Goal: Book appointment/travel/reservation

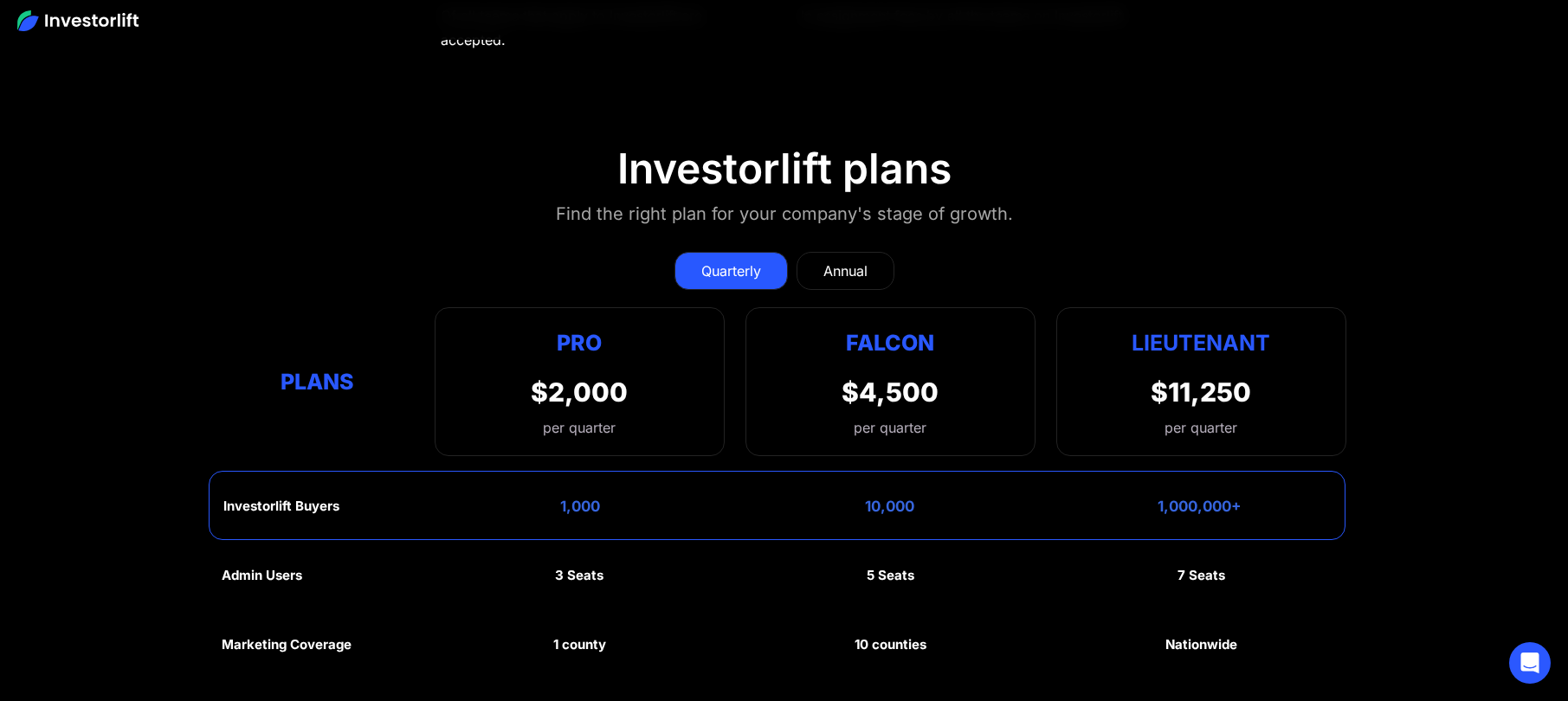
scroll to position [8431, 0]
click at [854, 266] on div "Annual" at bounding box center [846, 272] width 44 height 21
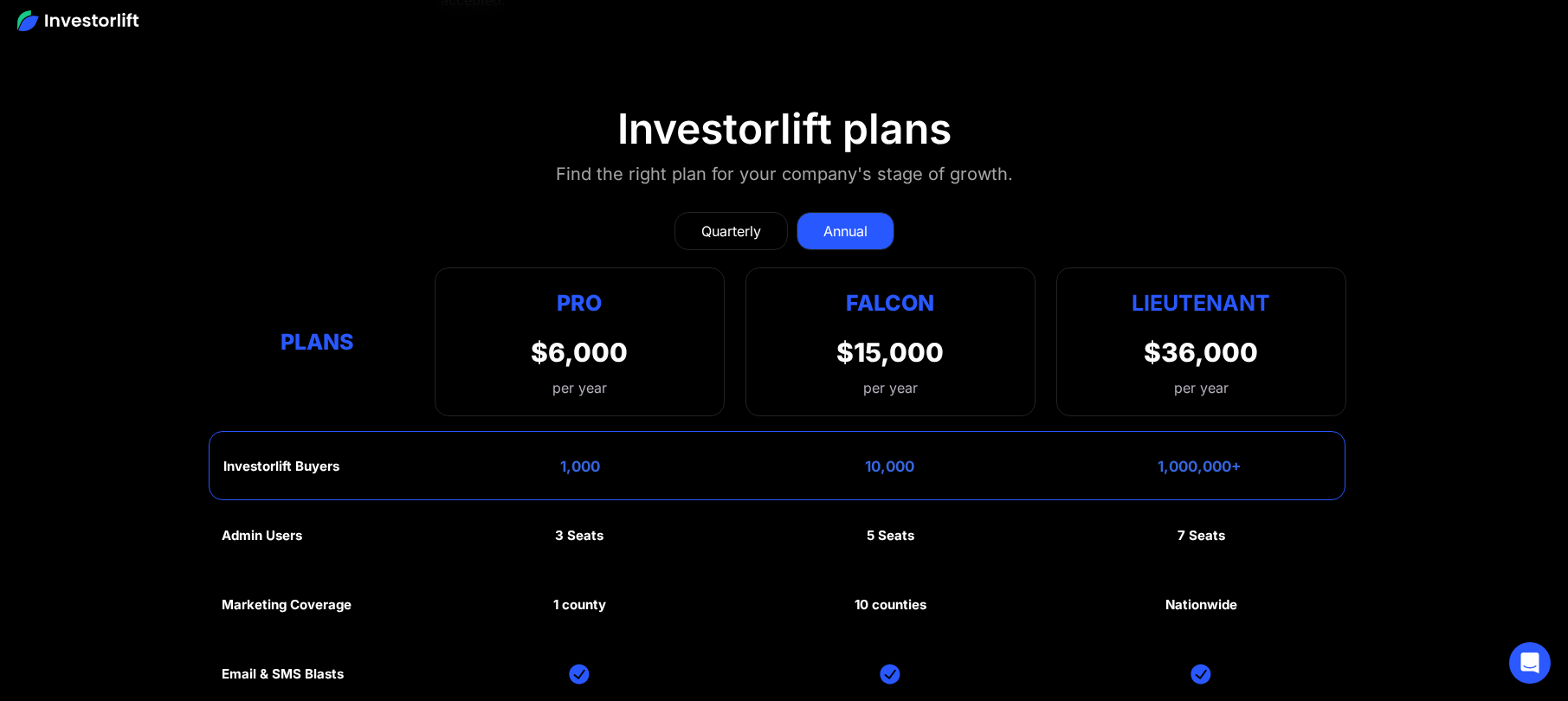
scroll to position [8471, 0]
click at [750, 228] on div "Quarterly" at bounding box center [731, 233] width 60 height 21
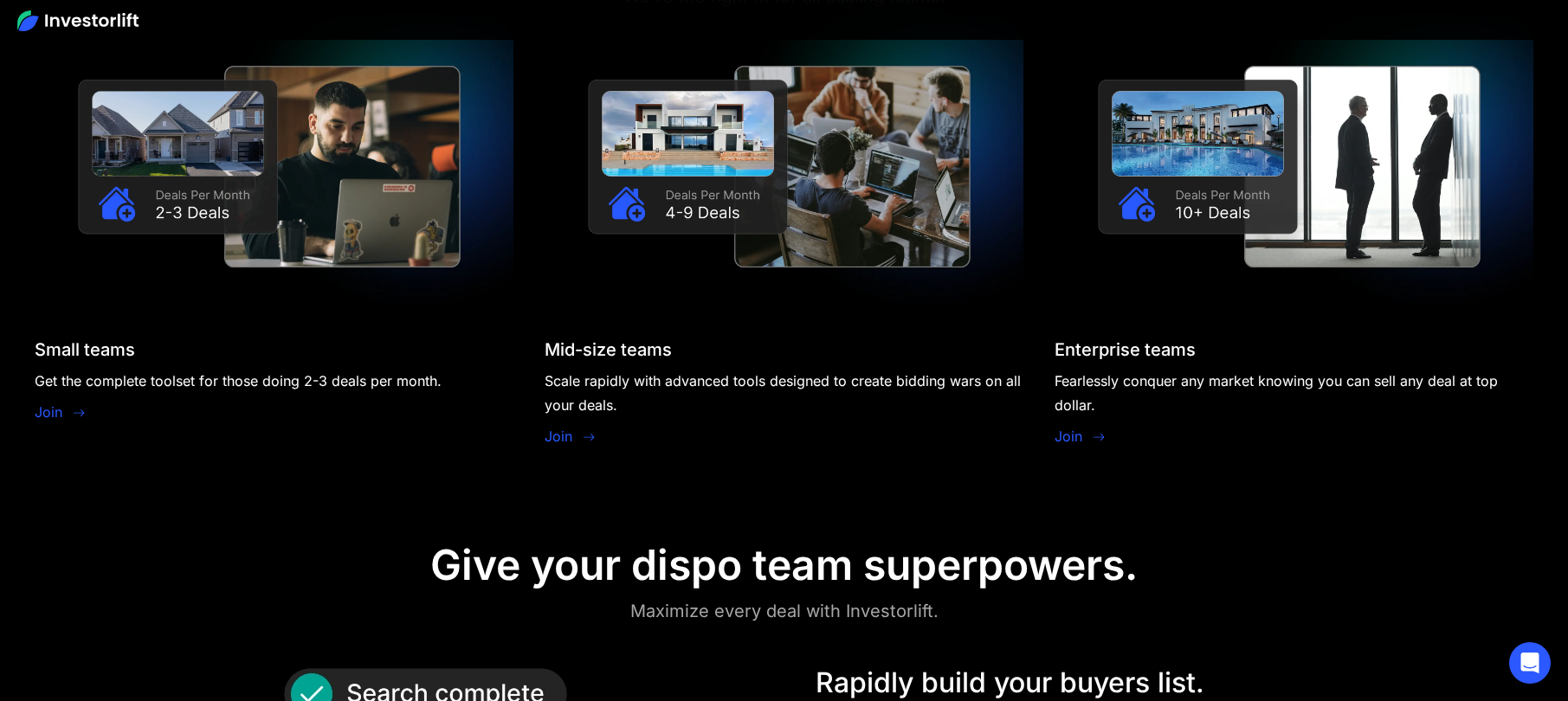
scroll to position [1782, 0]
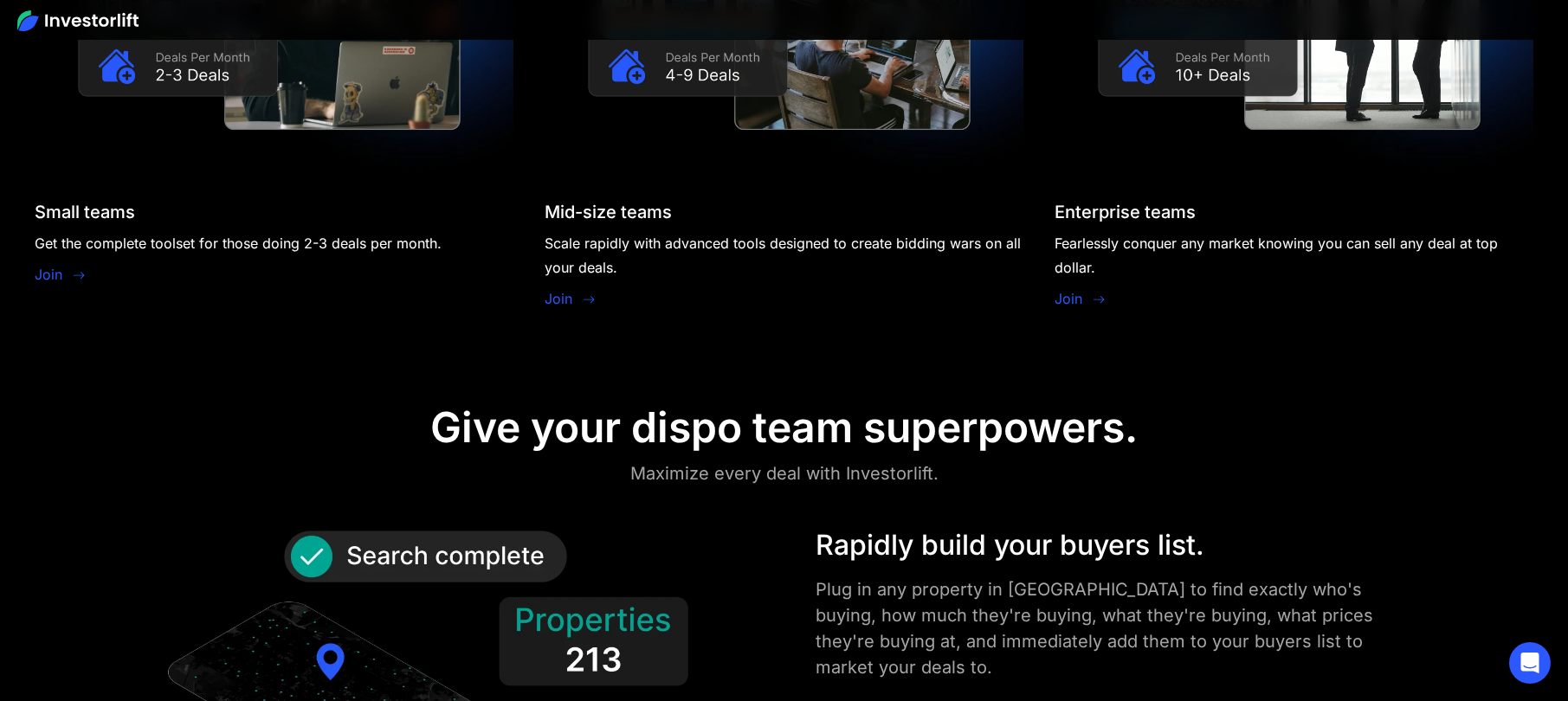
click at [52, 278] on link "Join" at bounding box center [48, 275] width 28 height 21
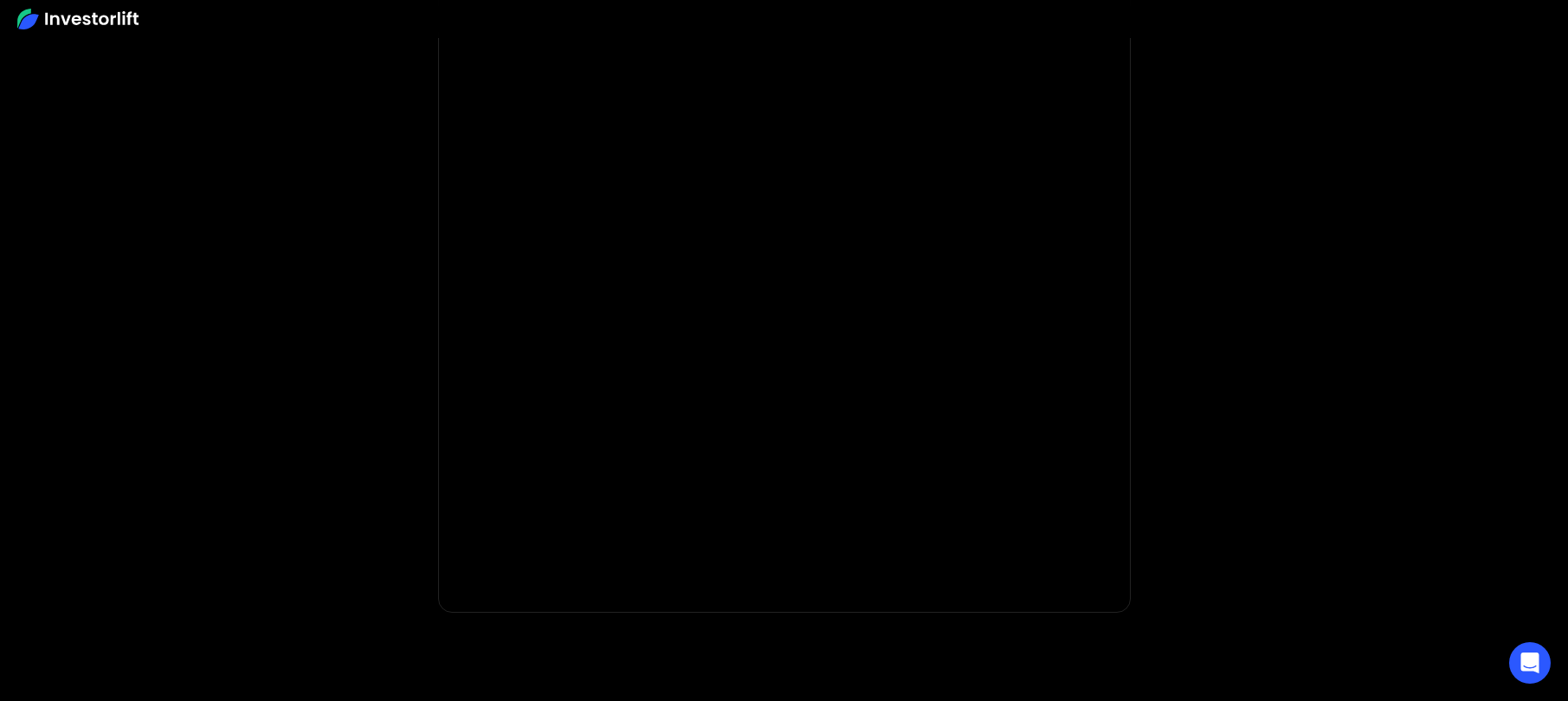
scroll to position [182, 0]
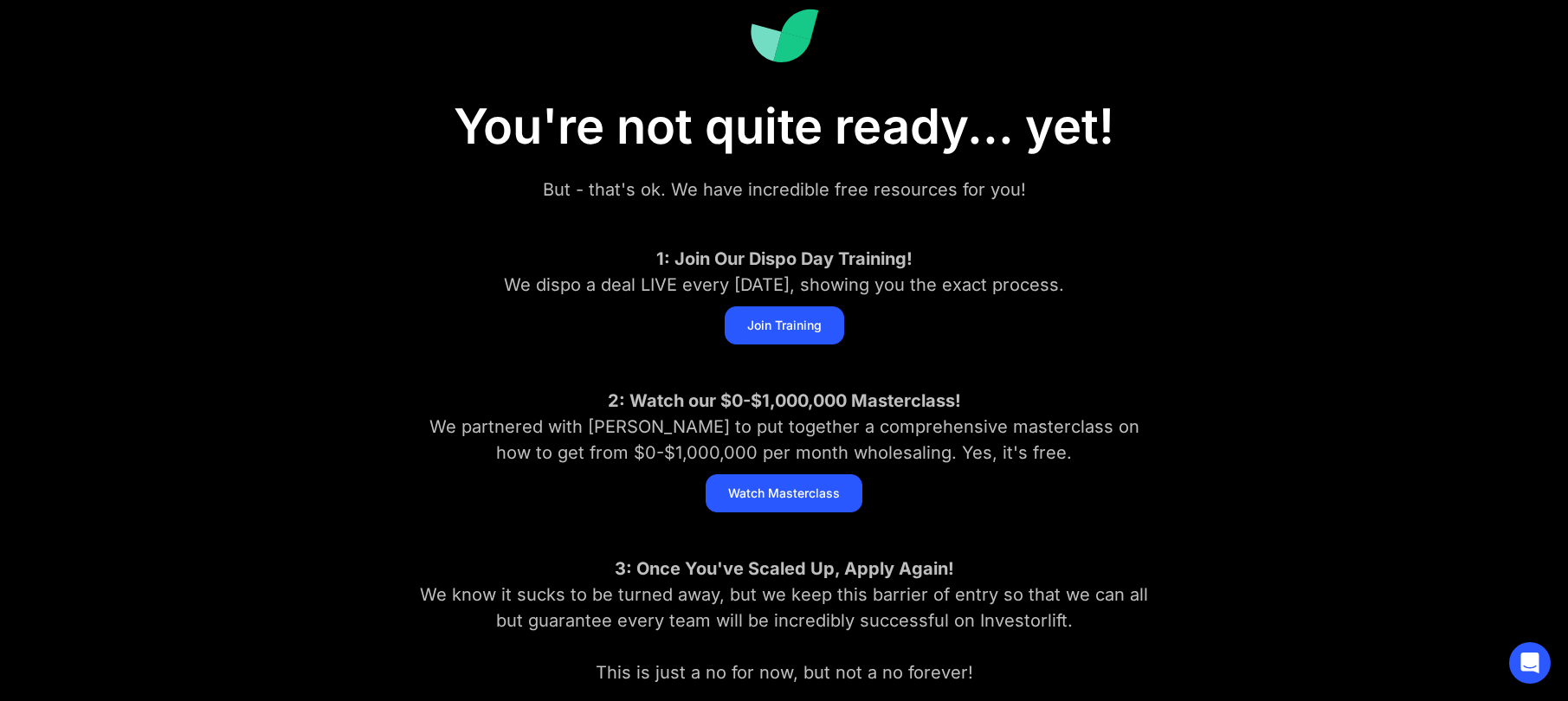
scroll to position [141, 0]
click at [1288, 356] on aside "You're not quite ready... yet! But - that's ok. We have incredible free resourc…" at bounding box center [784, 359] width 1568 height 827
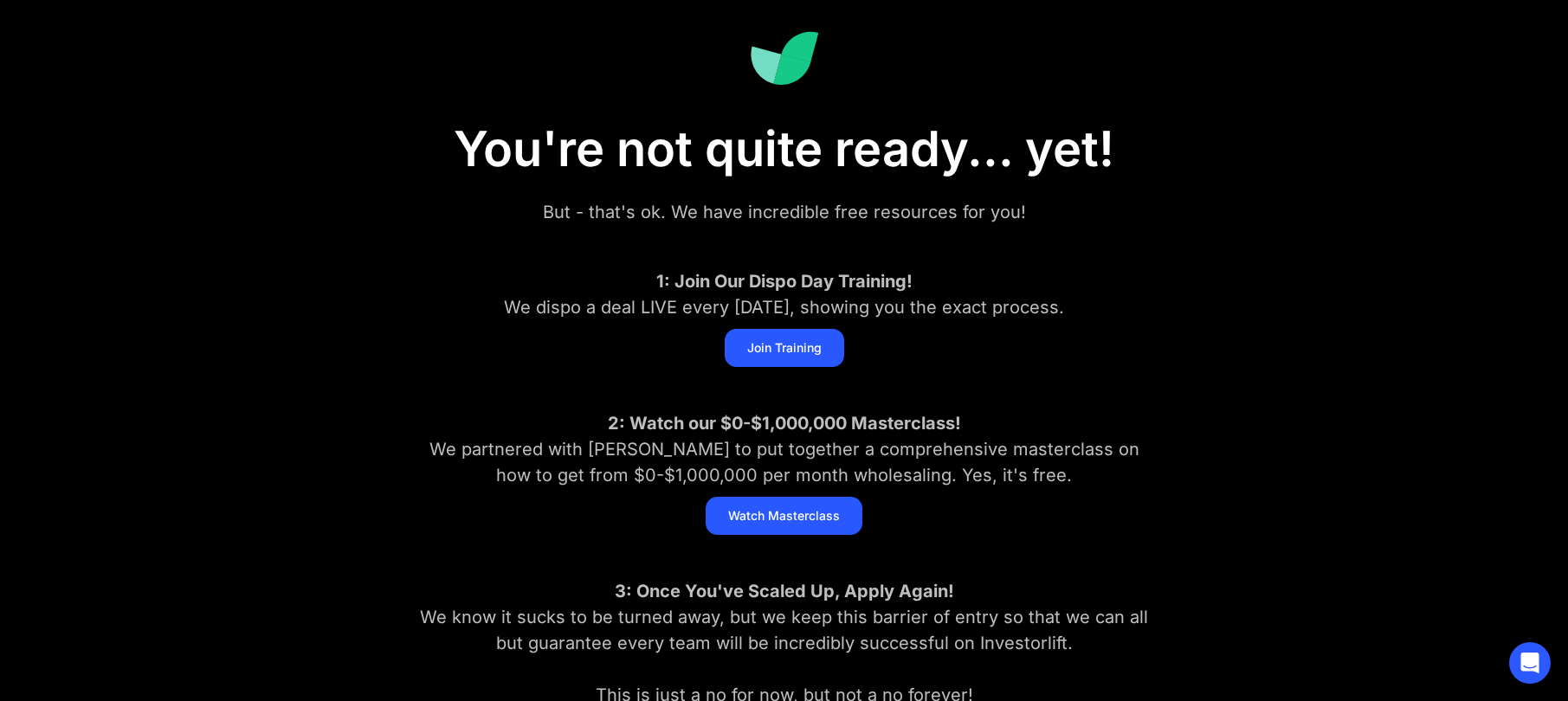
scroll to position [117, 0]
click at [802, 350] on link "Join Training" at bounding box center [785, 349] width 120 height 38
click at [784, 517] on link "Watch Masterclass" at bounding box center [784, 517] width 156 height 38
